Goal: Entertainment & Leisure: Consume media (video, audio)

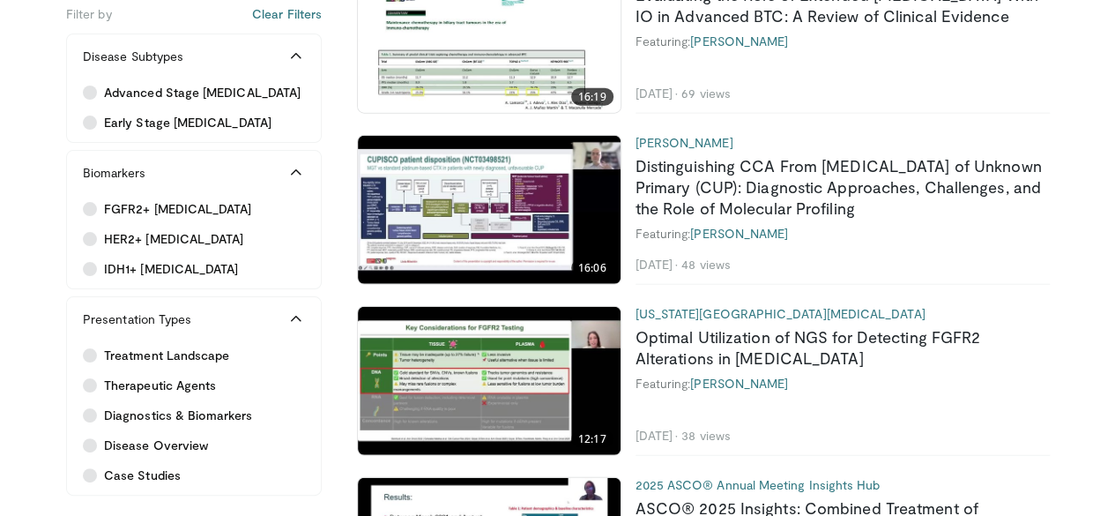
scroll to position [2084, 0]
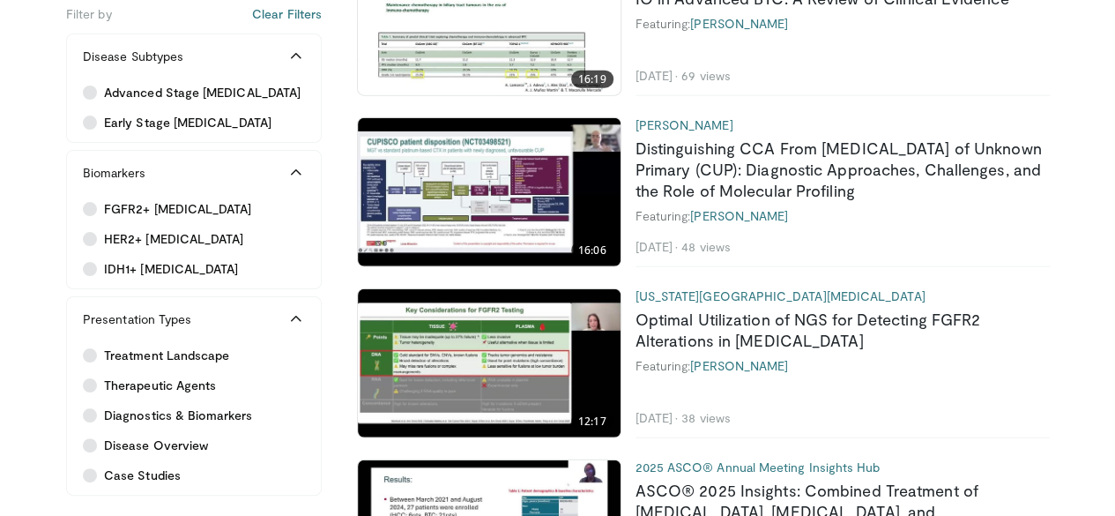
click at [450, 331] on img at bounding box center [489, 363] width 263 height 148
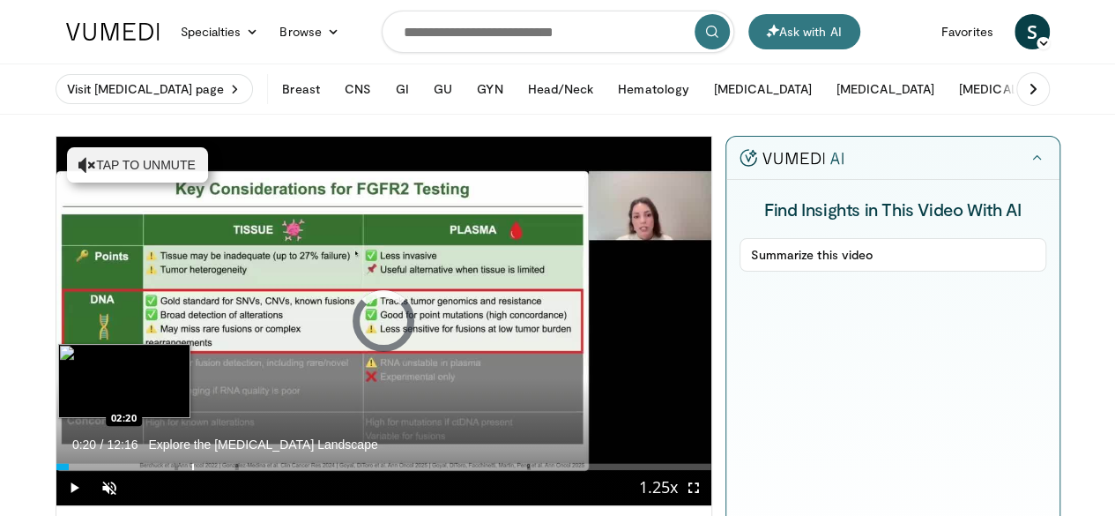
drag, startPoint x: 21, startPoint y: 502, endPoint x: 150, endPoint y: 502, distance: 128.7
click at [192, 470] on div "Progress Bar" at bounding box center [193, 466] width 2 height 7
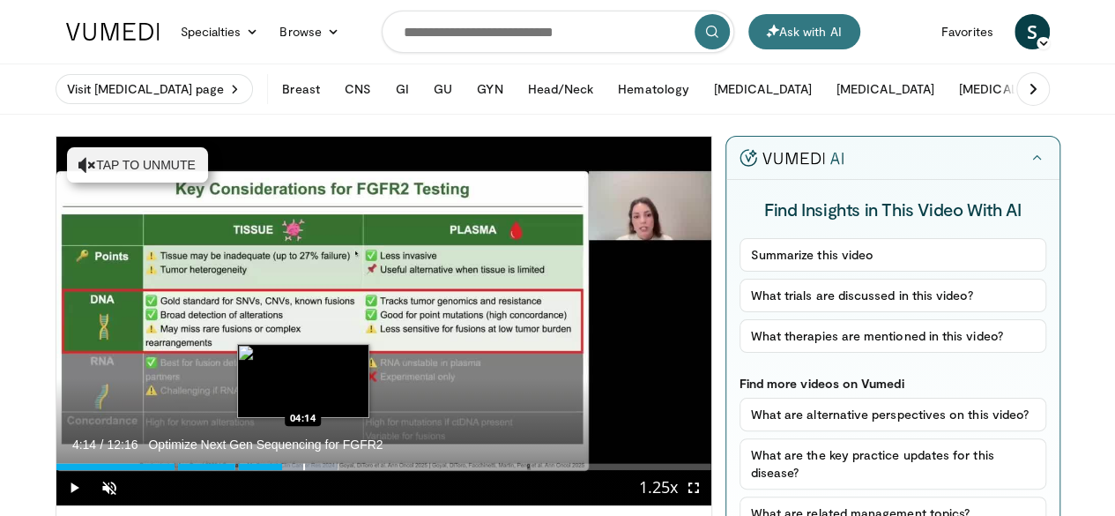
drag, startPoint x: 150, startPoint y: 498, endPoint x: 257, endPoint y: 491, distance: 107.8
click at [257, 470] on div "Loaded : 43.07% 04:13 04:14" at bounding box center [383, 461] width 655 height 17
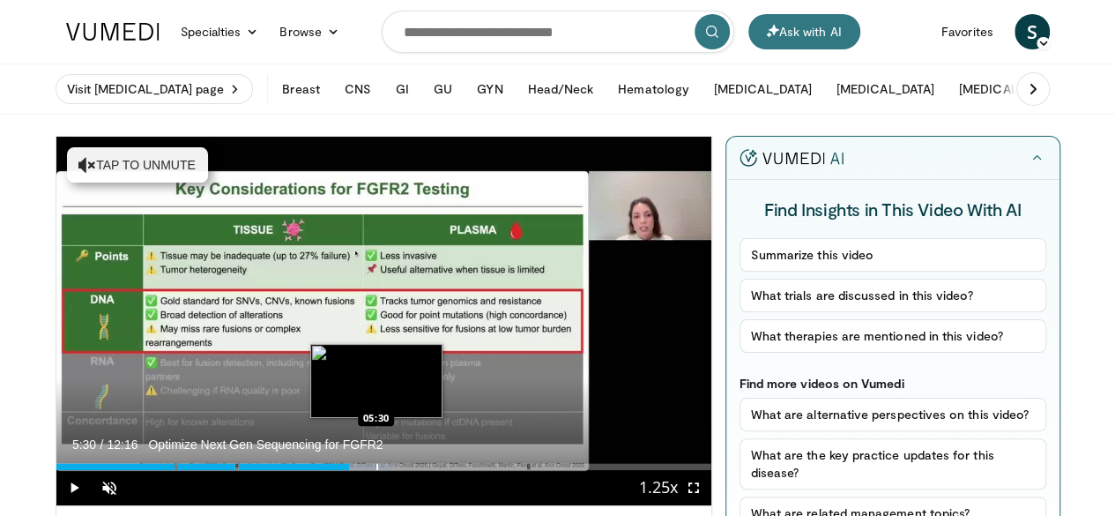
drag, startPoint x: 315, startPoint y: 502, endPoint x: 331, endPoint y: 497, distance: 17.3
click at [376, 470] on div "Progress Bar" at bounding box center [377, 466] width 2 height 7
click at [384, 470] on div "Progress Bar" at bounding box center [385, 466] width 2 height 7
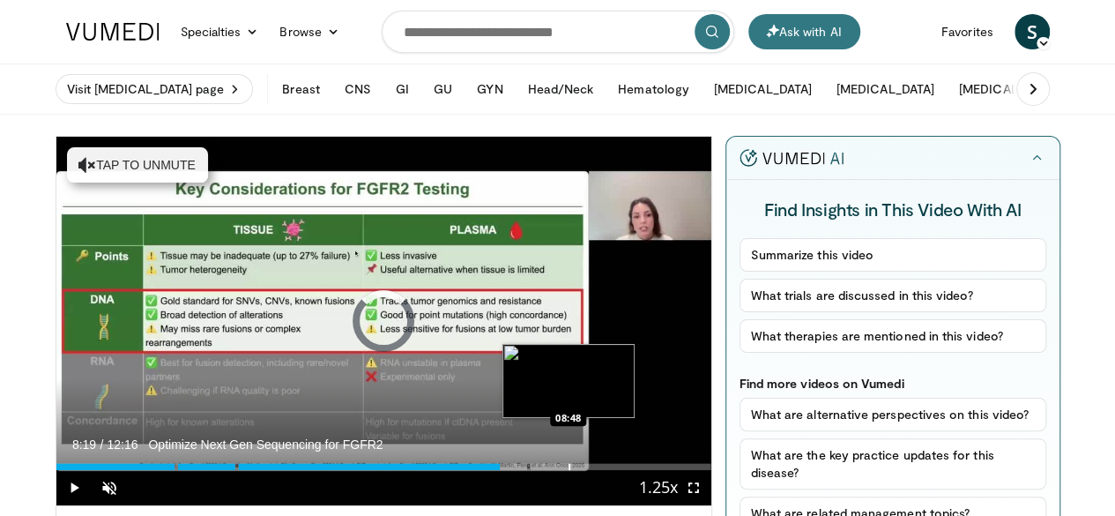
drag, startPoint x: 353, startPoint y: 495, endPoint x: 524, endPoint y: 491, distance: 171.0
click at [524, 470] on div "Loaded : 0.00% 08:47 08:48" at bounding box center [383, 461] width 655 height 17
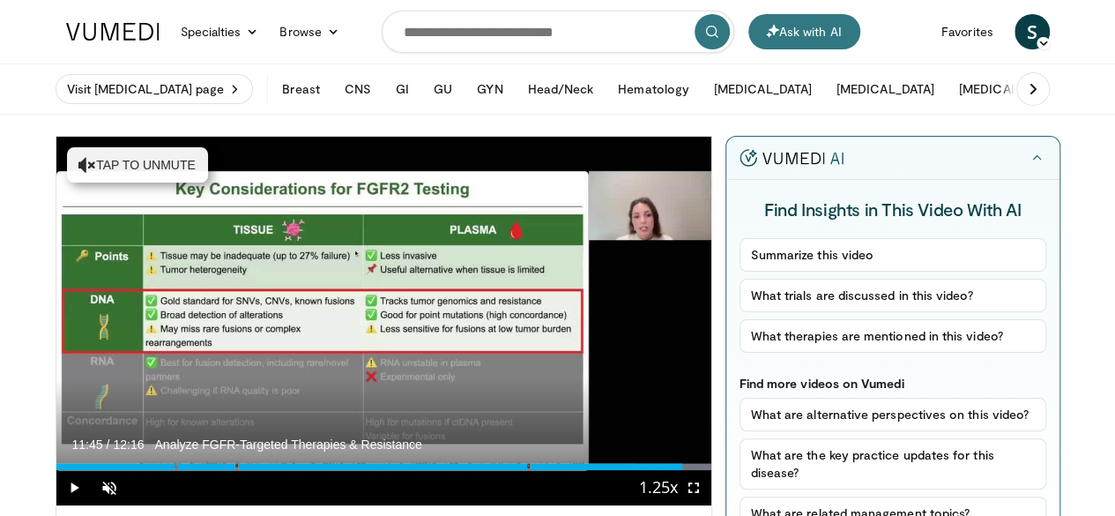
drag, startPoint x: 525, startPoint y: 502, endPoint x: 695, endPoint y: 505, distance: 169.3
click at [695, 505] on div "Current Time 11:45 / Duration 12:16 Analyze FGFR-Targeted Therapies & Resistanc…" at bounding box center [383, 487] width 655 height 35
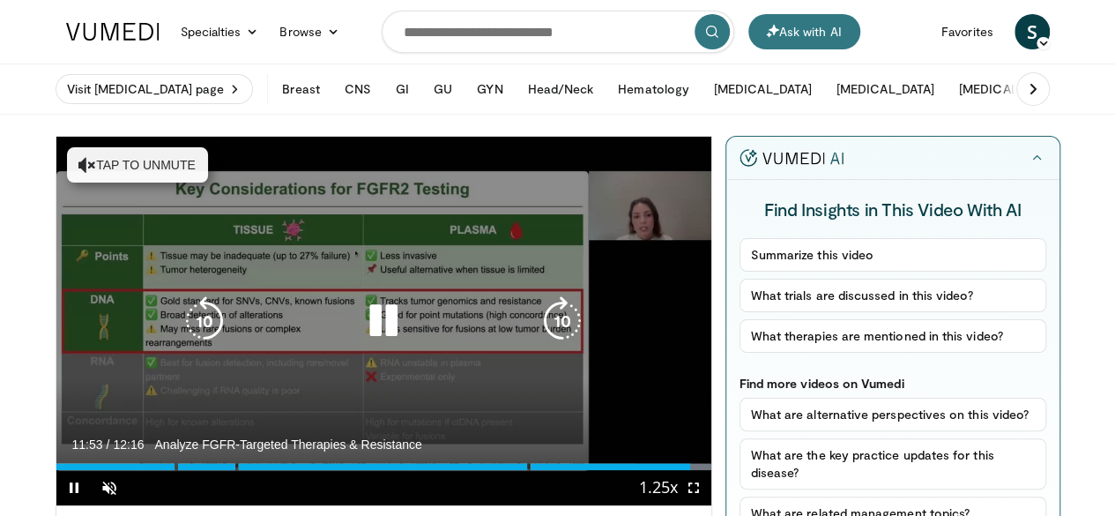
click at [362, 320] on icon "Video Player" at bounding box center [383, 320] width 49 height 49
